Goal: Transaction & Acquisition: Download file/media

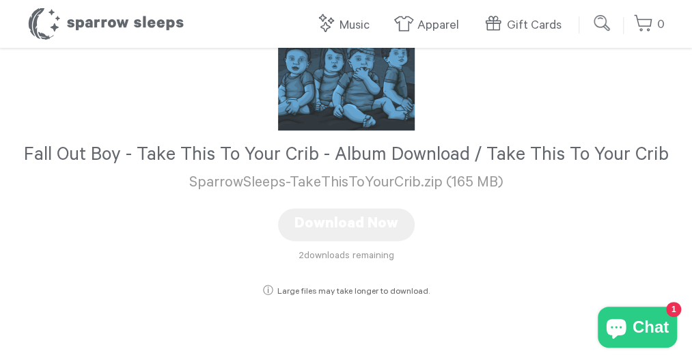
scroll to position [116, 0]
click at [334, 210] on button "Download Now" at bounding box center [346, 224] width 137 height 33
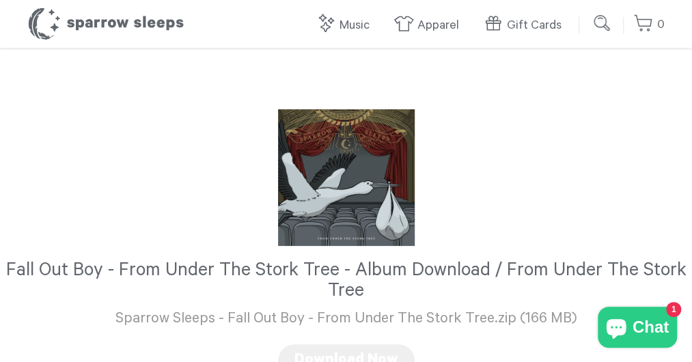
scroll to position [141, 0]
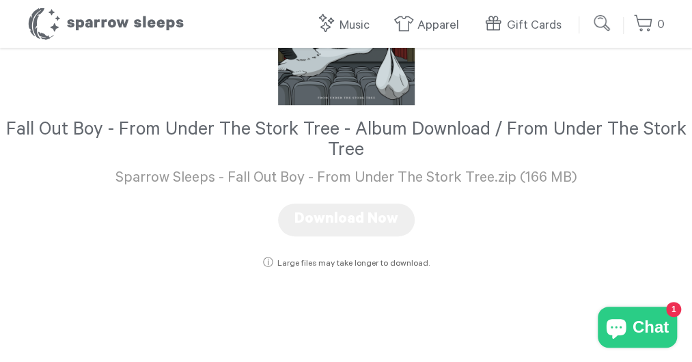
click at [629, 327] on icon "Chat window" at bounding box center [615, 327] width 33 height 33
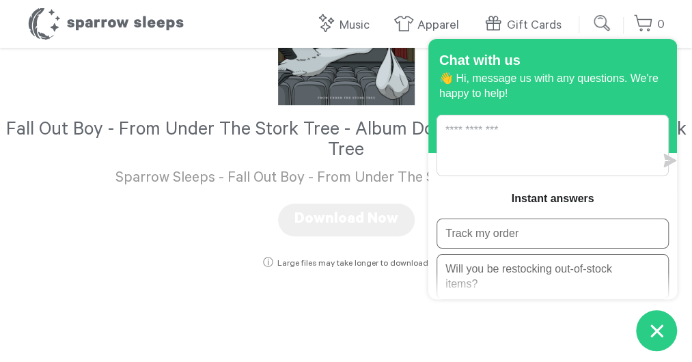
click at [414, 326] on div "Fall Out Boy - From Under The Stork Tree - Album Download / From Under The Stor…" at bounding box center [346, 119] width 692 height 425
click at [650, 327] on icon "Chat window" at bounding box center [656, 330] width 21 height 21
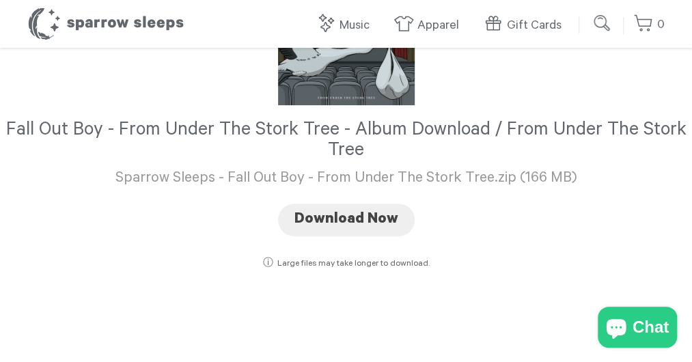
click at [363, 225] on button "Download Now" at bounding box center [346, 219] width 137 height 33
